Goal: Task Accomplishment & Management: Use online tool/utility

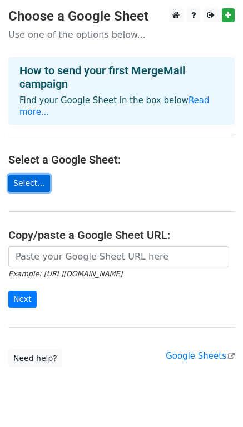
click at [34, 175] on link "Select..." at bounding box center [29, 183] width 42 height 17
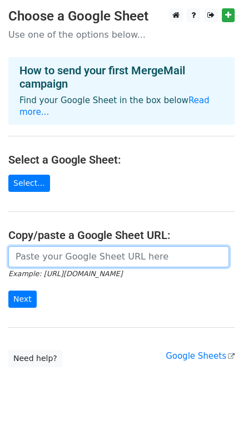
click at [56, 248] on input "url" at bounding box center [118, 256] width 220 height 21
paste input "https://docs.google.com/spreadsheets/d/1TRRNULV1fNjsuDj56gT90esVw-21eDW5/edit?u…"
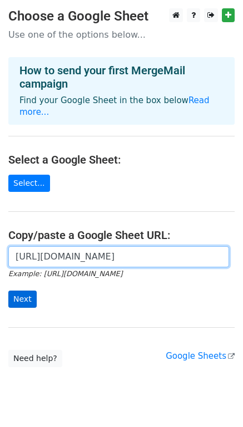
type input "https://docs.google.com/spreadsheets/d/1TRRNULV1fNjsuDj56gT90esVw-21eDW5/edit?u…"
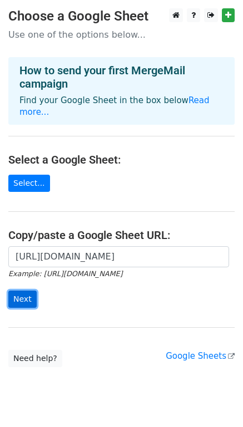
click at [27, 291] on input "Next" at bounding box center [22, 299] width 28 height 17
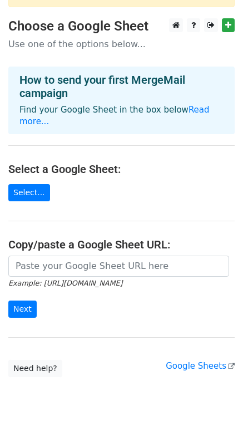
scroll to position [88, 0]
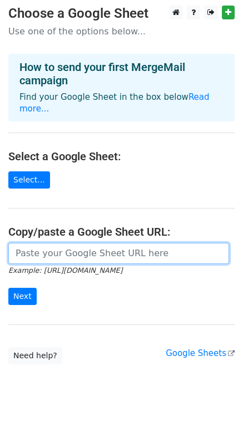
click at [115, 243] on input "url" at bounding box center [118, 253] width 220 height 21
type input "https://docs.google.com/spreadsheets/d/1TRRNULV1fNjsuDj56gT90esVw-21eDW5/edit?u…"
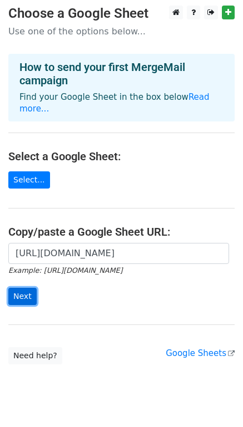
click at [22, 288] on input "Next" at bounding box center [22, 296] width 28 height 17
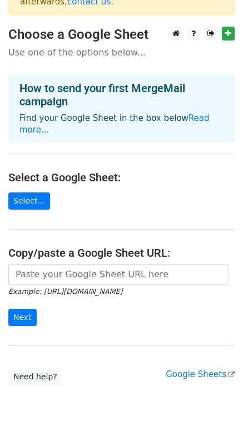
scroll to position [33, 0]
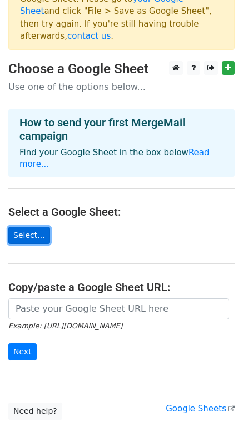
click at [24, 227] on link "Select..." at bounding box center [29, 235] width 42 height 17
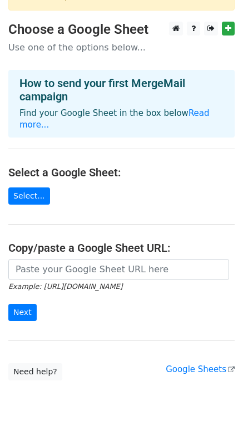
scroll to position [88, 0]
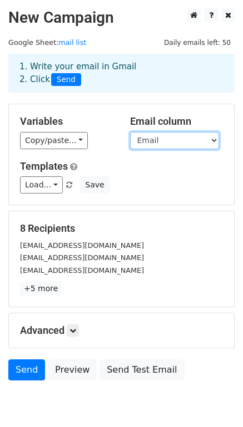
click at [163, 141] on select "Name Email" at bounding box center [174, 140] width 89 height 17
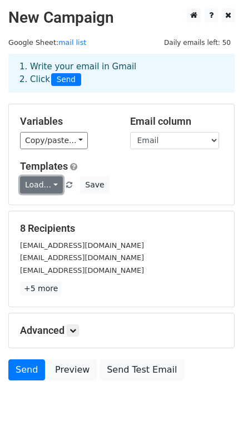
click at [47, 185] on link "Load..." at bounding box center [41, 185] width 43 height 17
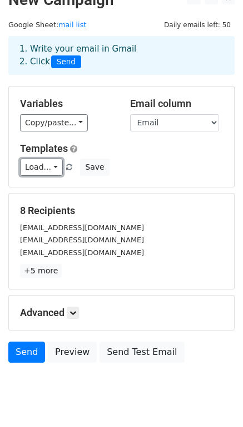
scroll to position [47, 0]
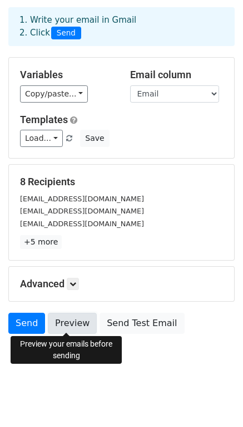
click at [78, 324] on link "Preview" at bounding box center [72, 323] width 49 height 21
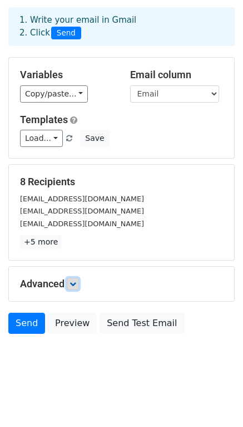
click at [71, 285] on link at bounding box center [73, 284] width 12 height 12
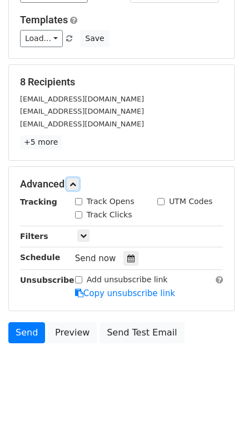
scroll to position [154, 0]
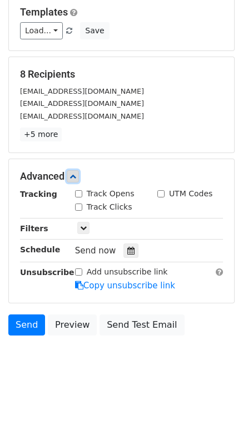
click at [73, 174] on icon at bounding box center [72, 176] width 7 height 7
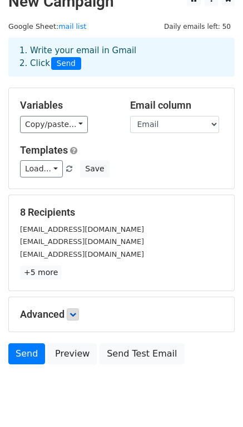
scroll to position [0, 0]
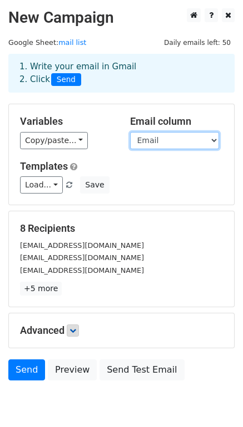
click at [157, 143] on select "Name Email" at bounding box center [174, 140] width 89 height 17
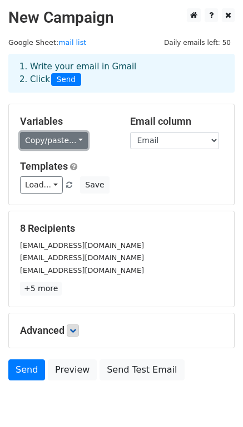
click at [68, 140] on link "Copy/paste..." at bounding box center [54, 140] width 68 height 17
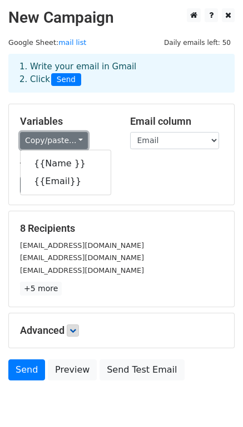
click at [68, 140] on link "Copy/paste..." at bounding box center [54, 140] width 68 height 17
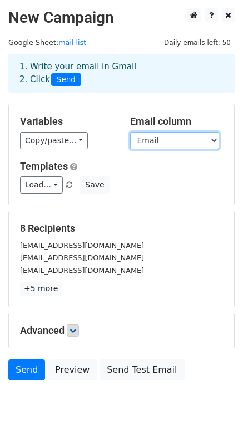
click at [169, 145] on select "Name Email" at bounding box center [174, 140] width 89 height 17
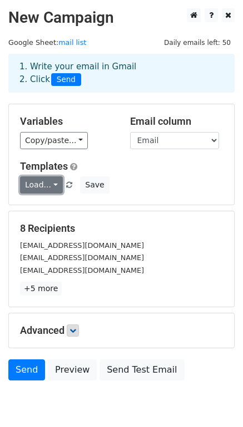
click at [33, 189] on link "Load..." at bounding box center [41, 185] width 43 height 17
click at [55, 205] on h6 "No templates saved" at bounding box center [73, 210] width 104 height 18
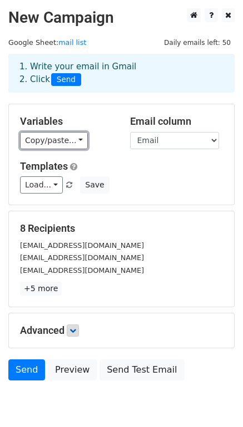
click at [56, 141] on link "Copy/paste..." at bounding box center [54, 140] width 68 height 17
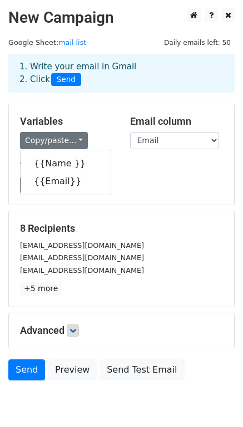
click at [113, 220] on div "8 Recipients mc-jeweler@hotmail.com info@mozarijewelry.com gold@karakurkchi.com…" at bounding box center [121, 259] width 225 height 95
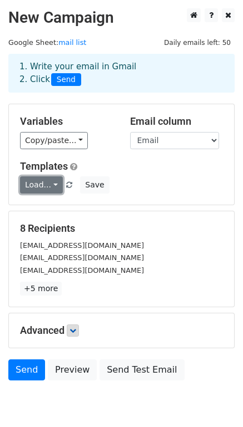
click at [41, 187] on link "Load..." at bounding box center [41, 185] width 43 height 17
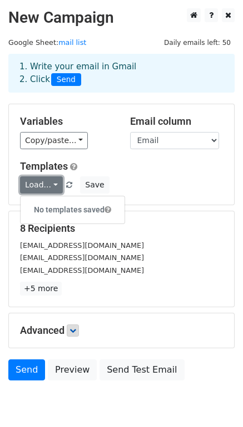
click at [41, 187] on link "Load..." at bounding box center [41, 185] width 43 height 17
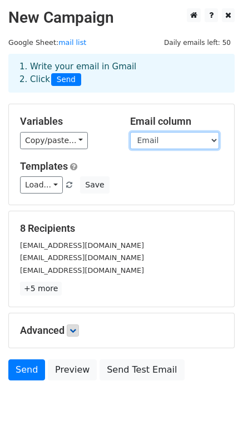
click at [187, 133] on select "Name Email" at bounding box center [174, 140] width 89 height 17
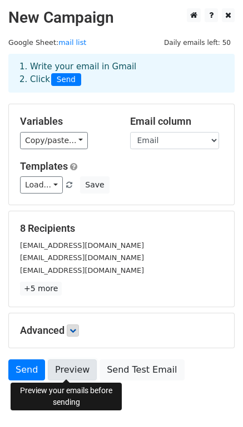
click at [69, 371] on link "Preview" at bounding box center [72, 370] width 49 height 21
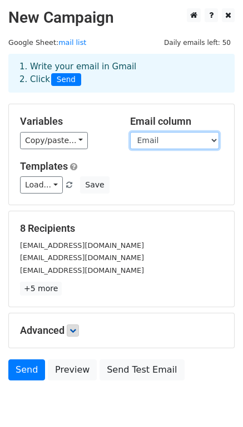
click at [204, 137] on select "Name Email" at bounding box center [174, 140] width 89 height 17
click at [130, 132] on select "Name Email" at bounding box center [174, 140] width 89 height 17
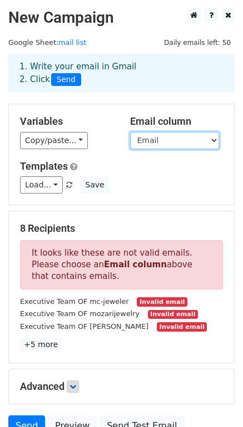
click at [173, 144] on select "Name Email" at bounding box center [174, 140] width 89 height 17
select select "Email"
click at [130, 132] on select "Name Email" at bounding box center [174, 140] width 89 height 17
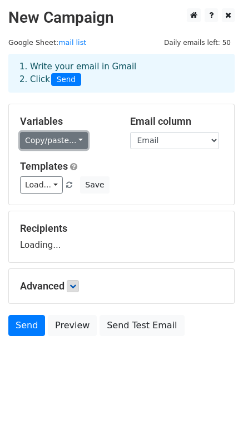
click at [64, 143] on link "Copy/paste..." at bounding box center [54, 140] width 68 height 17
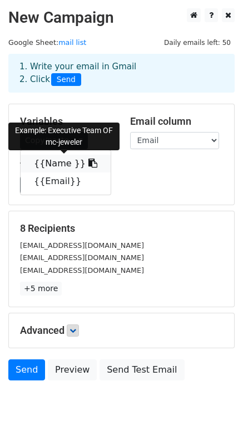
click at [46, 158] on link "{{Name }}" at bounding box center [66, 164] width 90 height 18
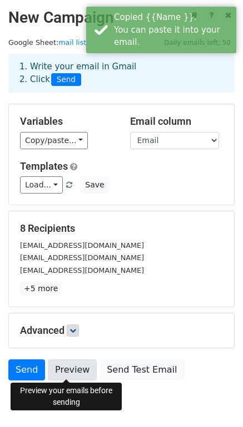
click at [73, 367] on link "Preview" at bounding box center [72, 370] width 49 height 21
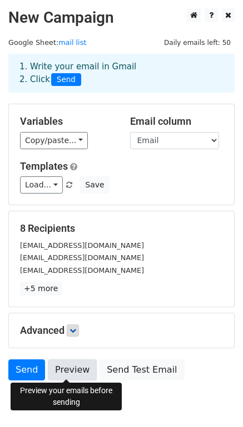
click at [80, 371] on link "Preview" at bounding box center [72, 370] width 49 height 21
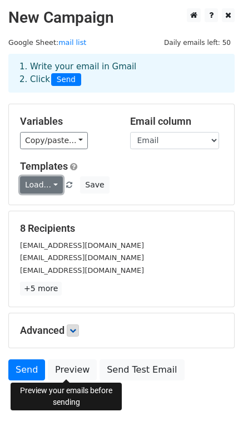
click at [41, 183] on link "Load..." at bounding box center [41, 185] width 43 height 17
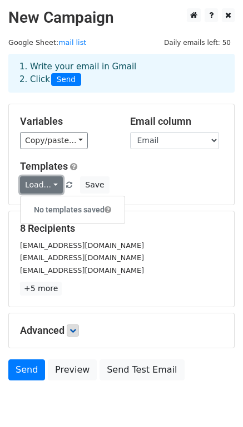
click at [36, 183] on link "Load..." at bounding box center [41, 185] width 43 height 17
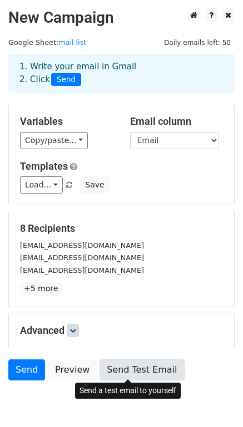
click at [138, 367] on link "Send Test Email" at bounding box center [141, 370] width 84 height 21
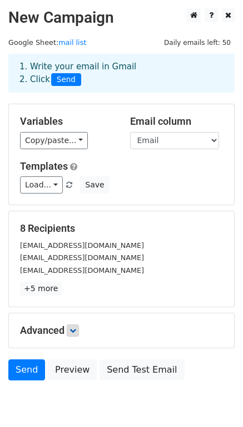
click at [69, 81] on span "Send" at bounding box center [66, 79] width 30 height 13
click at [65, 82] on span "Send" at bounding box center [66, 79] width 30 height 13
click at [82, 77] on div "1. Write your email in Gmail 2. Click Send" at bounding box center [121, 74] width 220 height 26
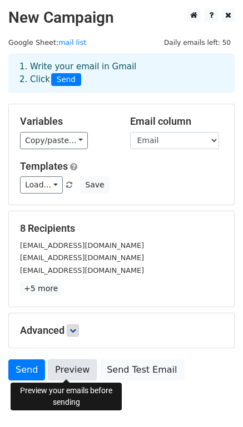
click at [82, 371] on link "Preview" at bounding box center [72, 370] width 49 height 21
click at [75, 371] on link "Preview" at bounding box center [72, 370] width 49 height 21
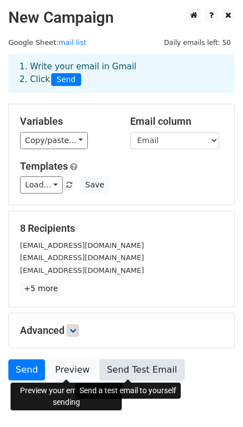
click at [128, 367] on link "Send Test Email" at bounding box center [141, 370] width 84 height 21
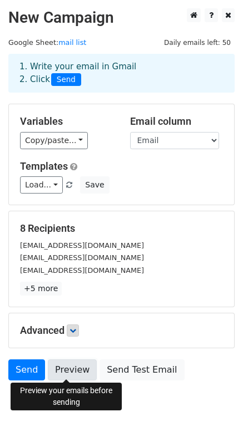
click at [59, 373] on link "Preview" at bounding box center [72, 370] width 49 height 21
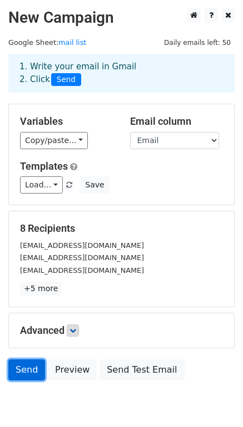
click at [25, 368] on link "Send" at bounding box center [26, 370] width 37 height 21
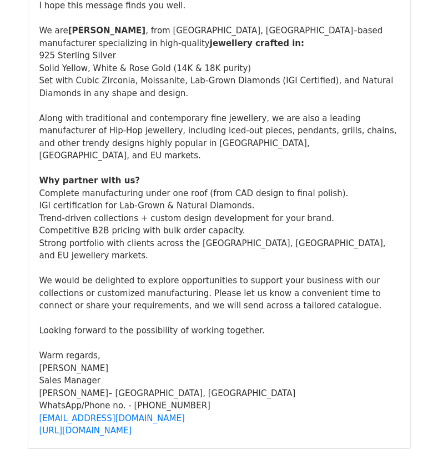
scroll to position [3886, 0]
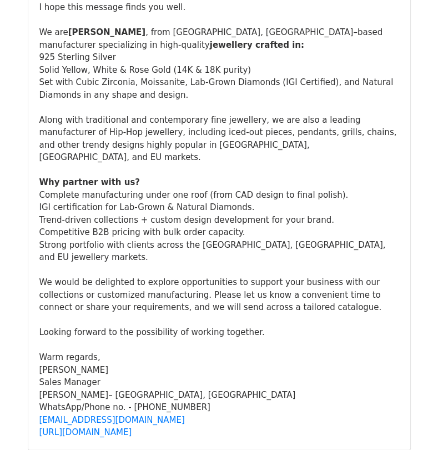
scroll to position [1388, 0]
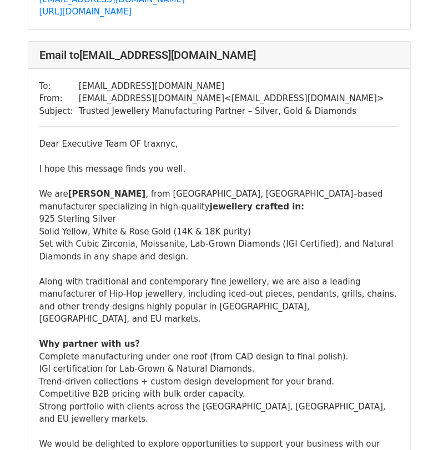
scroll to position [4168, 0]
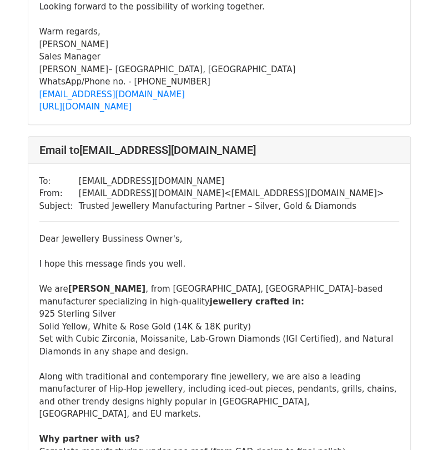
scroll to position [9271, 0]
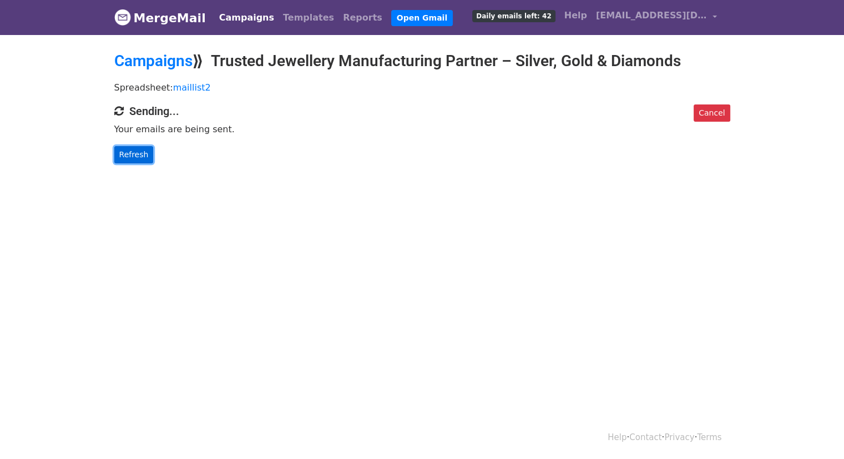
click at [143, 154] on link "Refresh" at bounding box center [133, 154] width 39 height 17
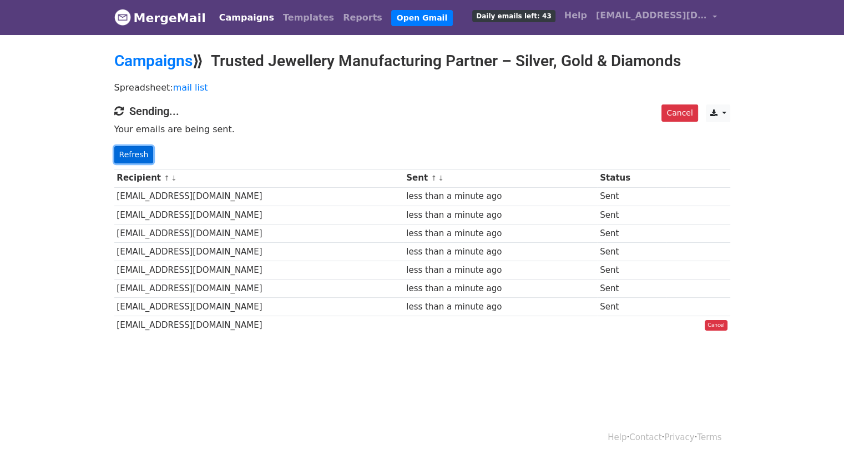
click at [135, 150] on link "Refresh" at bounding box center [133, 154] width 39 height 17
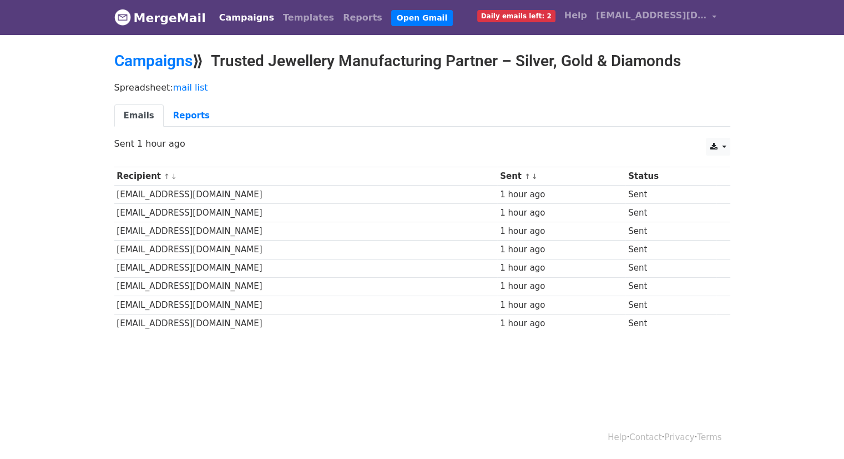
scroll to position [1, 0]
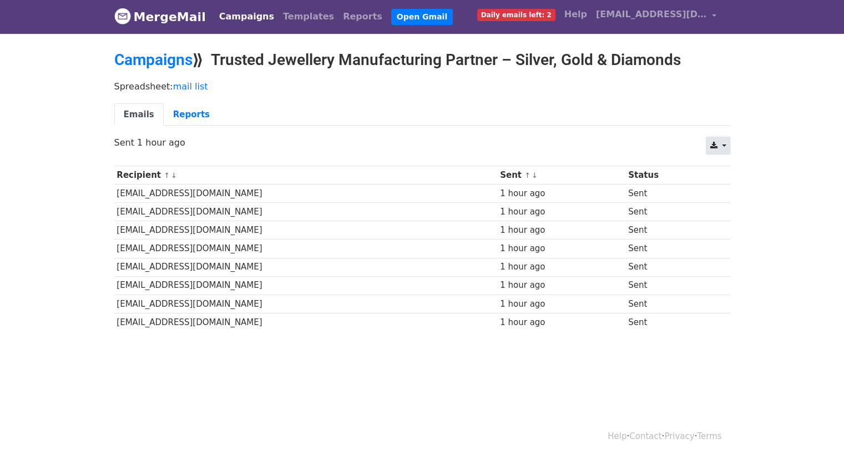
click at [724, 145] on link at bounding box center [718, 146] width 24 height 18
click at [727, 186] on link "Excel" at bounding box center [732, 189] width 50 height 18
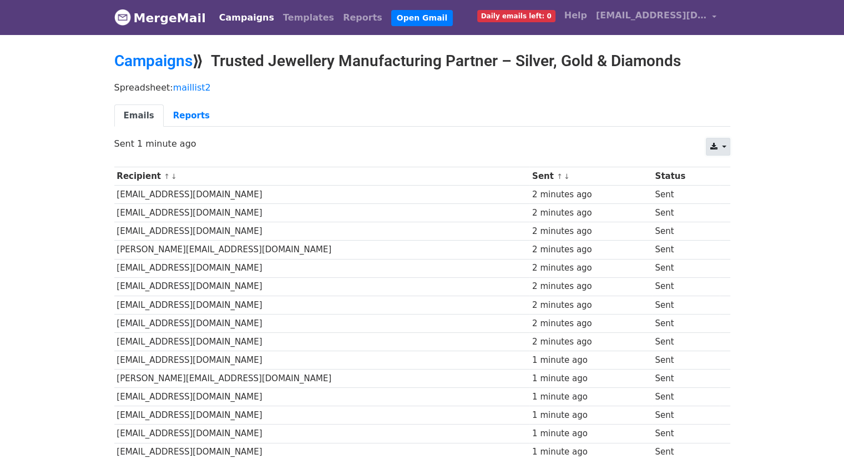
click at [717, 143] on icon at bounding box center [713, 147] width 7 height 8
click at [727, 168] on link "CSV" at bounding box center [732, 172] width 50 height 18
